Goal: Transaction & Acquisition: Purchase product/service

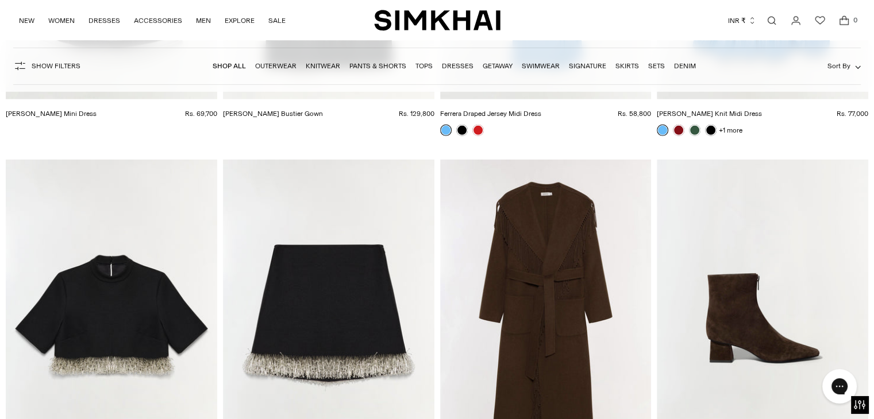
scroll to position [7699, 0]
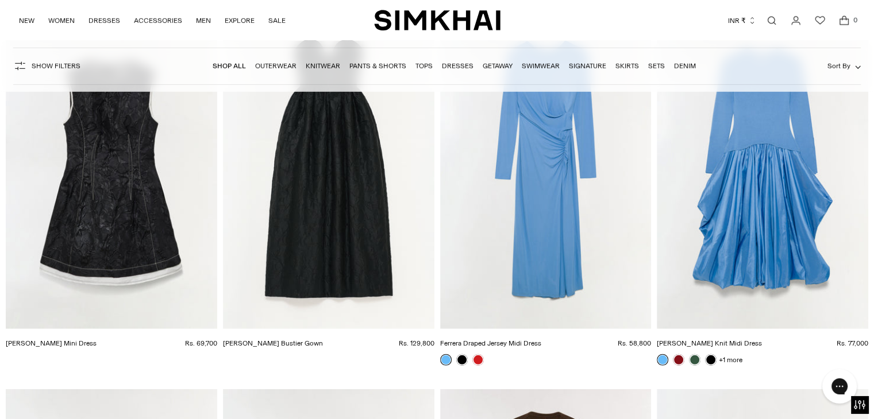
click at [772, 19] on link "Open search modal" at bounding box center [771, 20] width 23 height 23
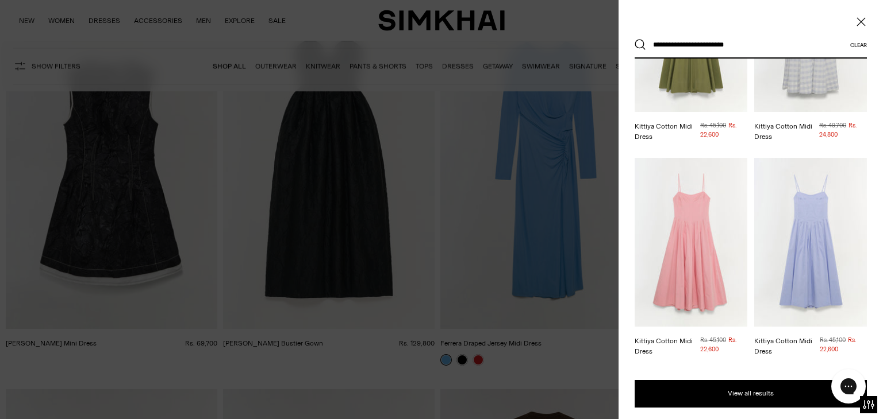
scroll to position [172, 0]
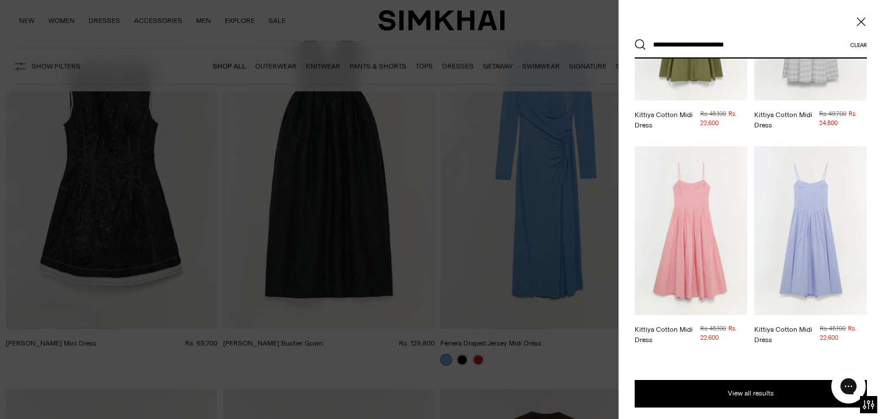
type input "**********"
click at [692, 70] on img at bounding box center [690, 16] width 113 height 169
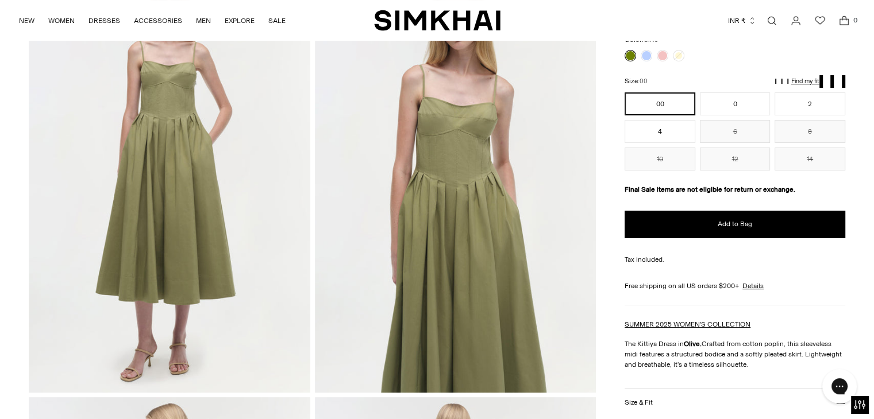
scroll to position [115, 0]
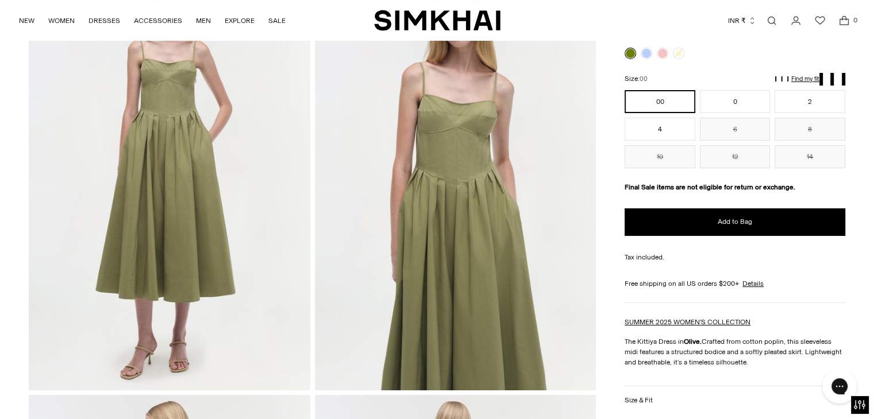
click at [441, 136] on img at bounding box center [455, 179] width 281 height 422
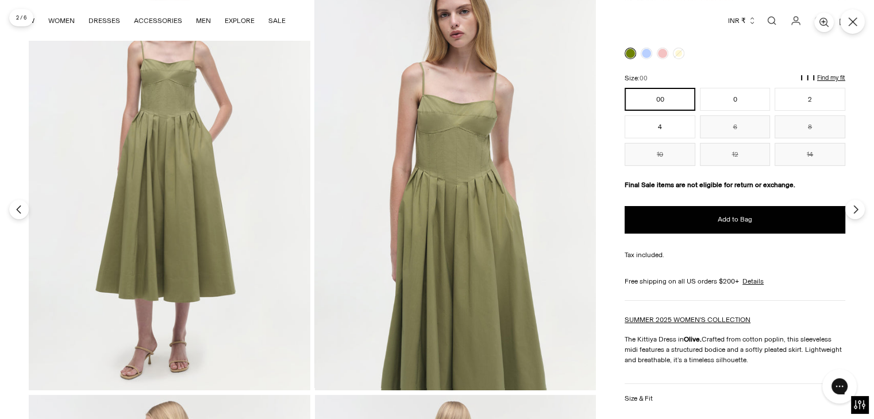
click at [441, 136] on img at bounding box center [454, 179] width 281 height 422
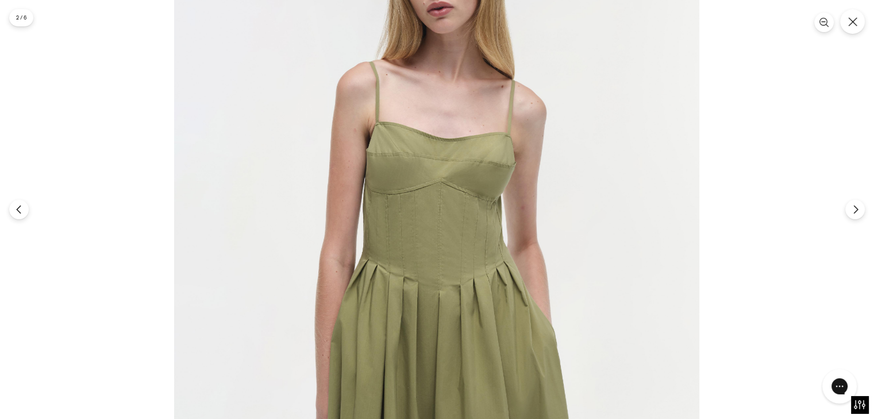
click at [441, 136] on img at bounding box center [436, 280] width 525 height 788
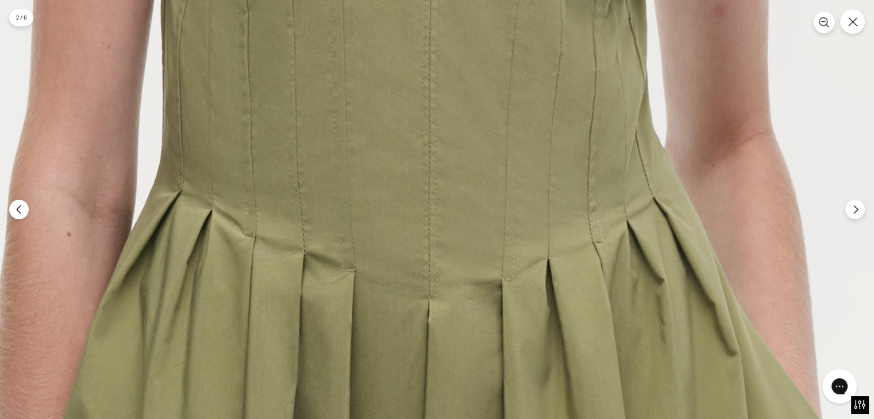
click at [823, 20] on icon "Zoom" at bounding box center [824, 22] width 10 height 10
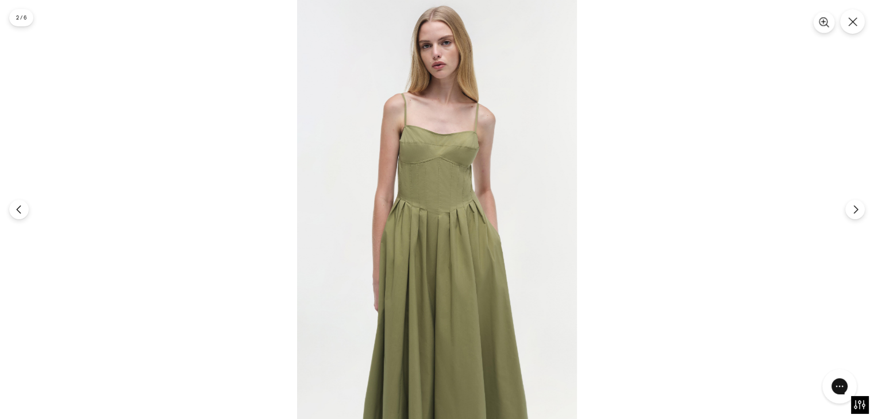
click at [823, 20] on icon "Zoom" at bounding box center [823, 22] width 0 height 5
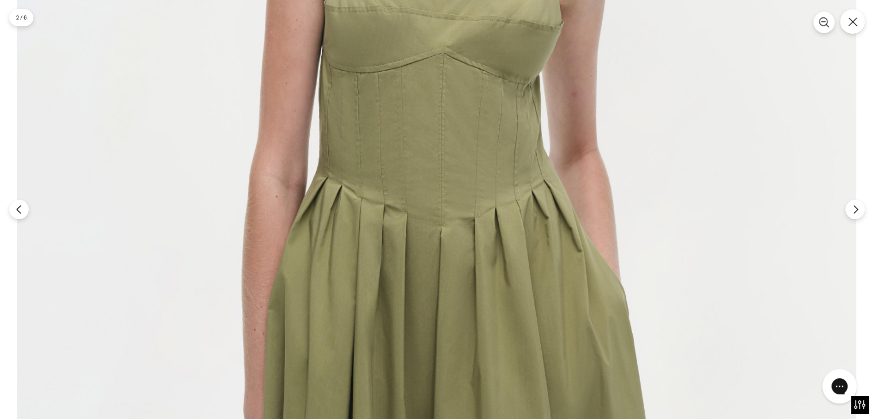
click at [823, 20] on icon "Zoom" at bounding box center [824, 22] width 10 height 10
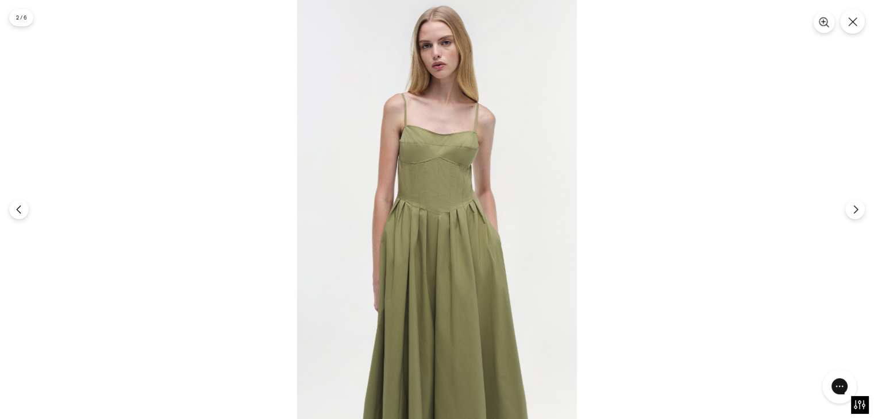
click at [823, 20] on icon "Zoom" at bounding box center [823, 22] width 0 height 5
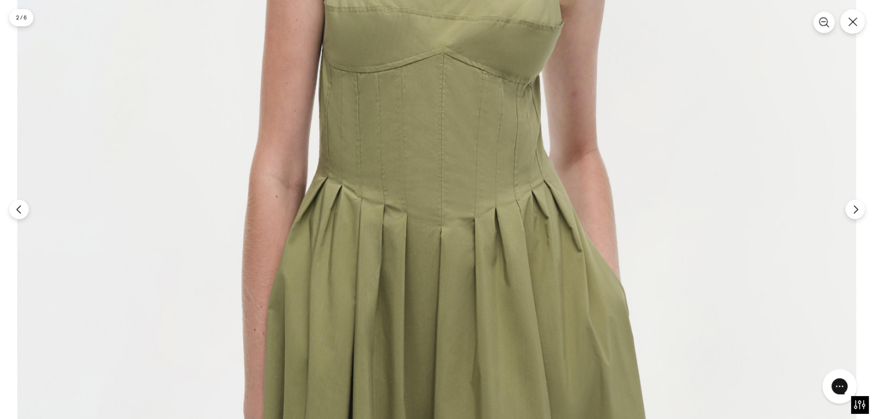
click at [823, 20] on icon "Zoom" at bounding box center [824, 22] width 10 height 10
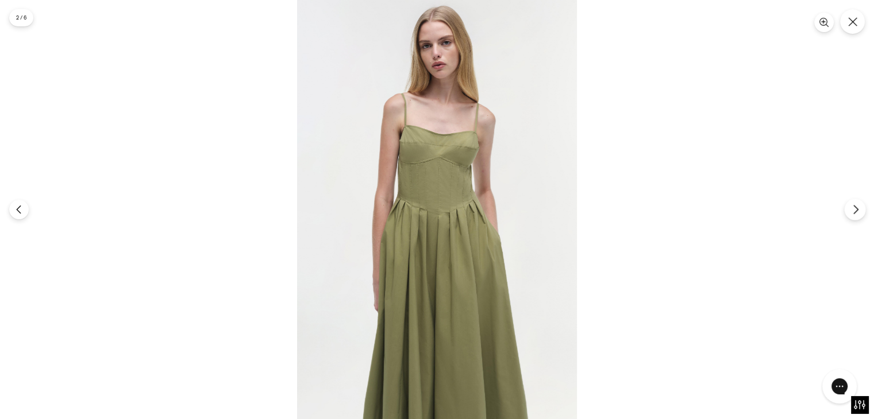
click at [853, 210] on icon "Next" at bounding box center [855, 210] width 10 height 10
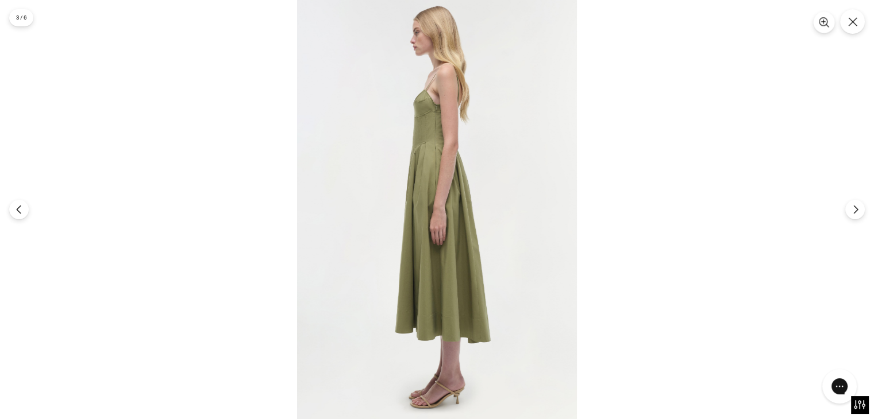
click at [823, 21] on icon "Zoom" at bounding box center [823, 22] width 0 height 5
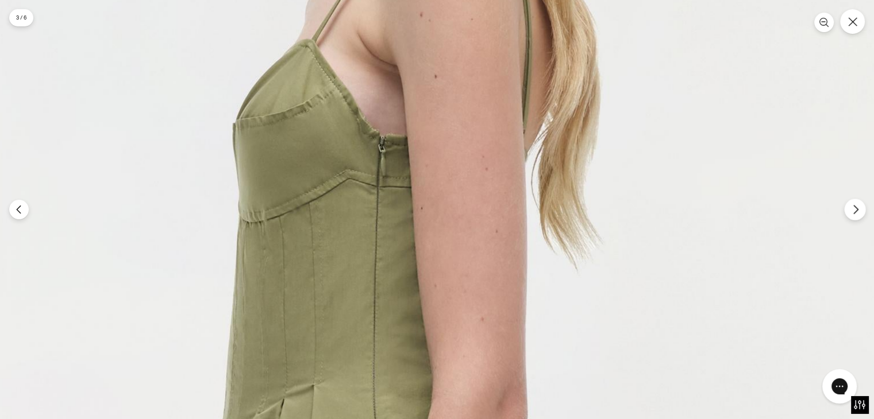
click at [847, 214] on button "Next" at bounding box center [854, 209] width 21 height 21
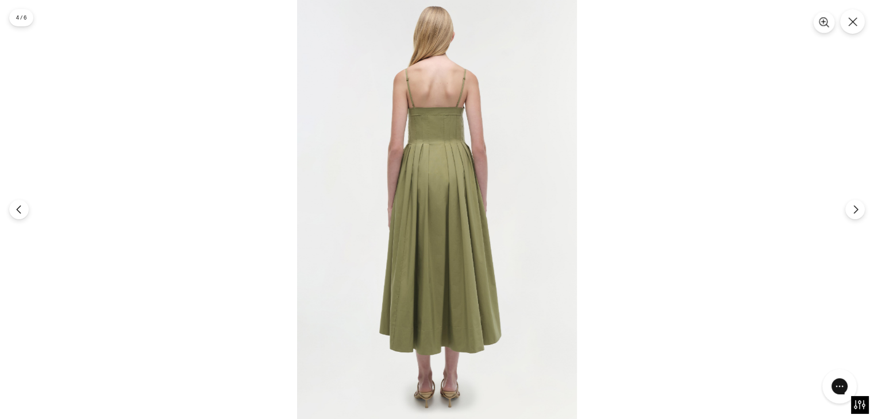
click at [819, 24] on icon "Zoom" at bounding box center [824, 22] width 10 height 10
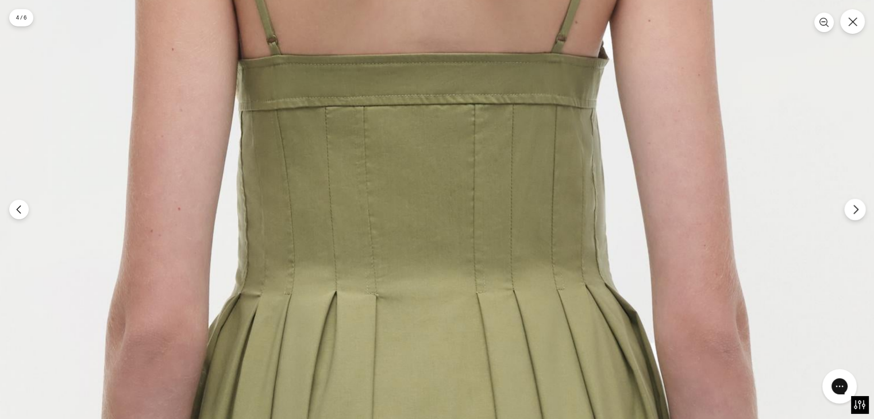
click at [854, 210] on icon "Next" at bounding box center [855, 210] width 10 height 10
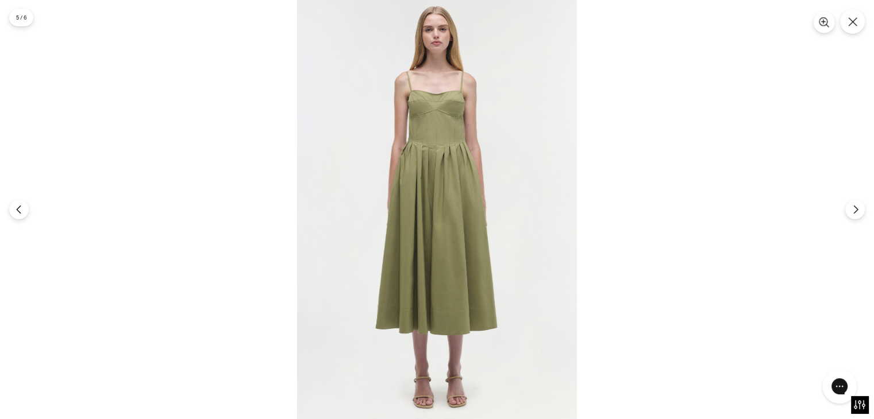
click at [820, 22] on icon "Zoom" at bounding box center [824, 22] width 10 height 10
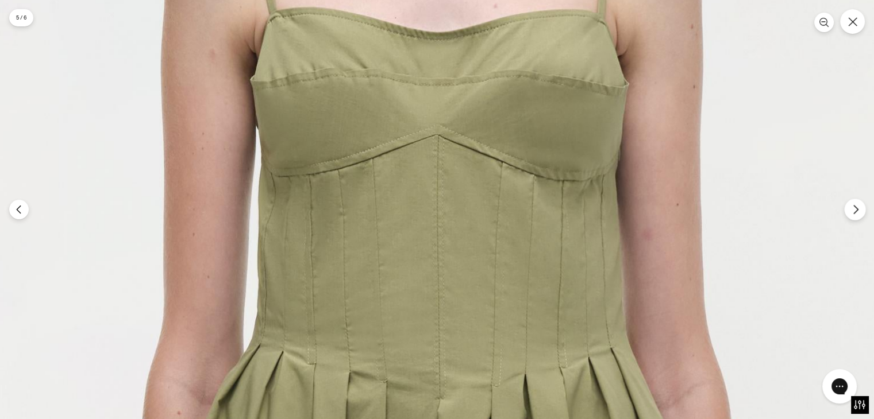
click at [852, 215] on button "Next" at bounding box center [854, 209] width 21 height 21
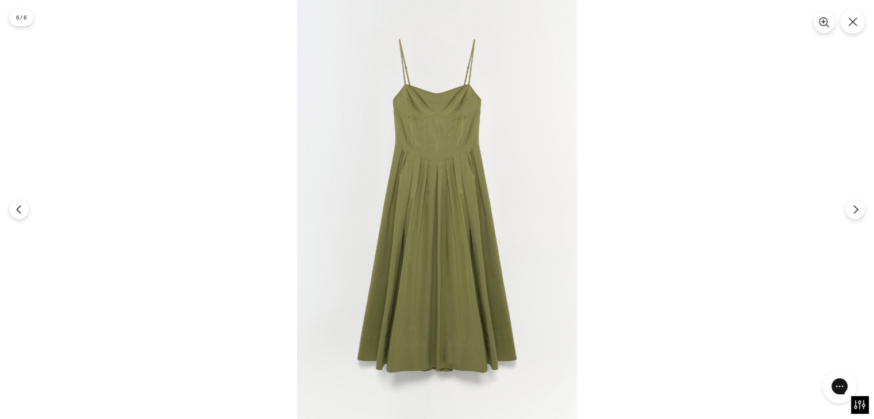
click at [820, 23] on icon "Zoom" at bounding box center [824, 22] width 10 height 10
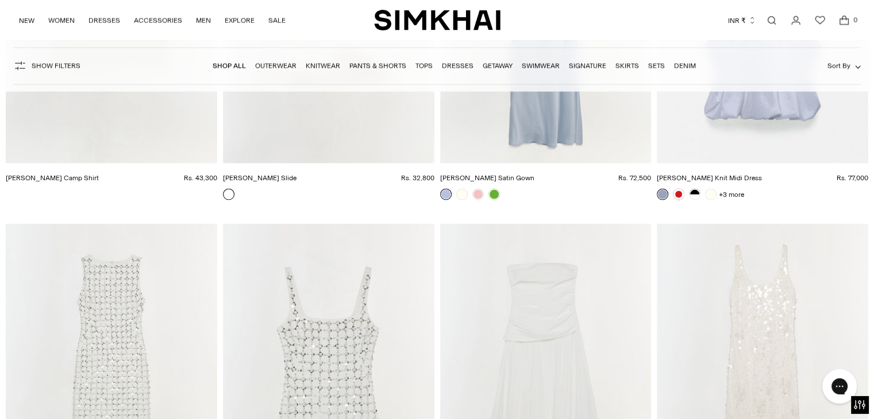
scroll to position [24070, 0]
